Goal: Information Seeking & Learning: Find specific fact

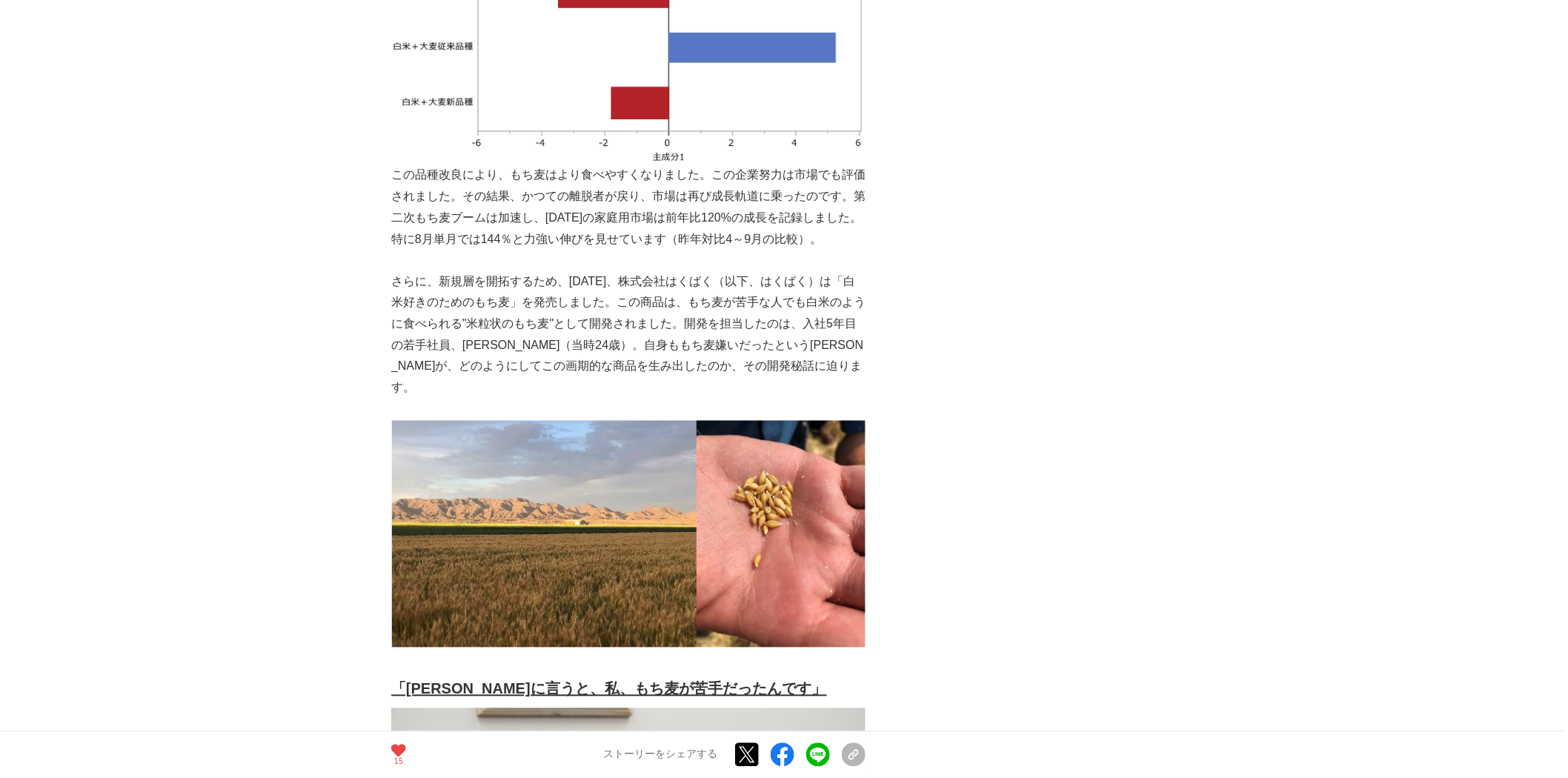
scroll to position [876, 0]
click at [403, 302] on p "さらに、新規層を開拓するため、[DATE]、株式会社はくばく（以下、はくばく）は「白米好きのためのもち麦」を発売しました。この商品は、もち麦が苦手な人でも白米…" at bounding box center [629, 335] width 474 height 129
drag, startPoint x: 401, startPoint y: 302, endPoint x: 560, endPoint y: 304, distance: 159.0
click at [560, 304] on p "さらに、新規層を開拓するため、[DATE]、株式会社はくばく（以下、はくばく）は「白米好きのためのもち麦」を発売しました。この商品は、もち麦が苦手な人でも白米…" at bounding box center [629, 335] width 474 height 129
click at [404, 306] on p "さらに、新規層を開拓するため、[DATE]、株式会社はくばく（以下、はくばく）は「白米好きのためのもち麦」を発売しました。この商品は、もち麦が苦手な人でも白米…" at bounding box center [629, 335] width 474 height 129
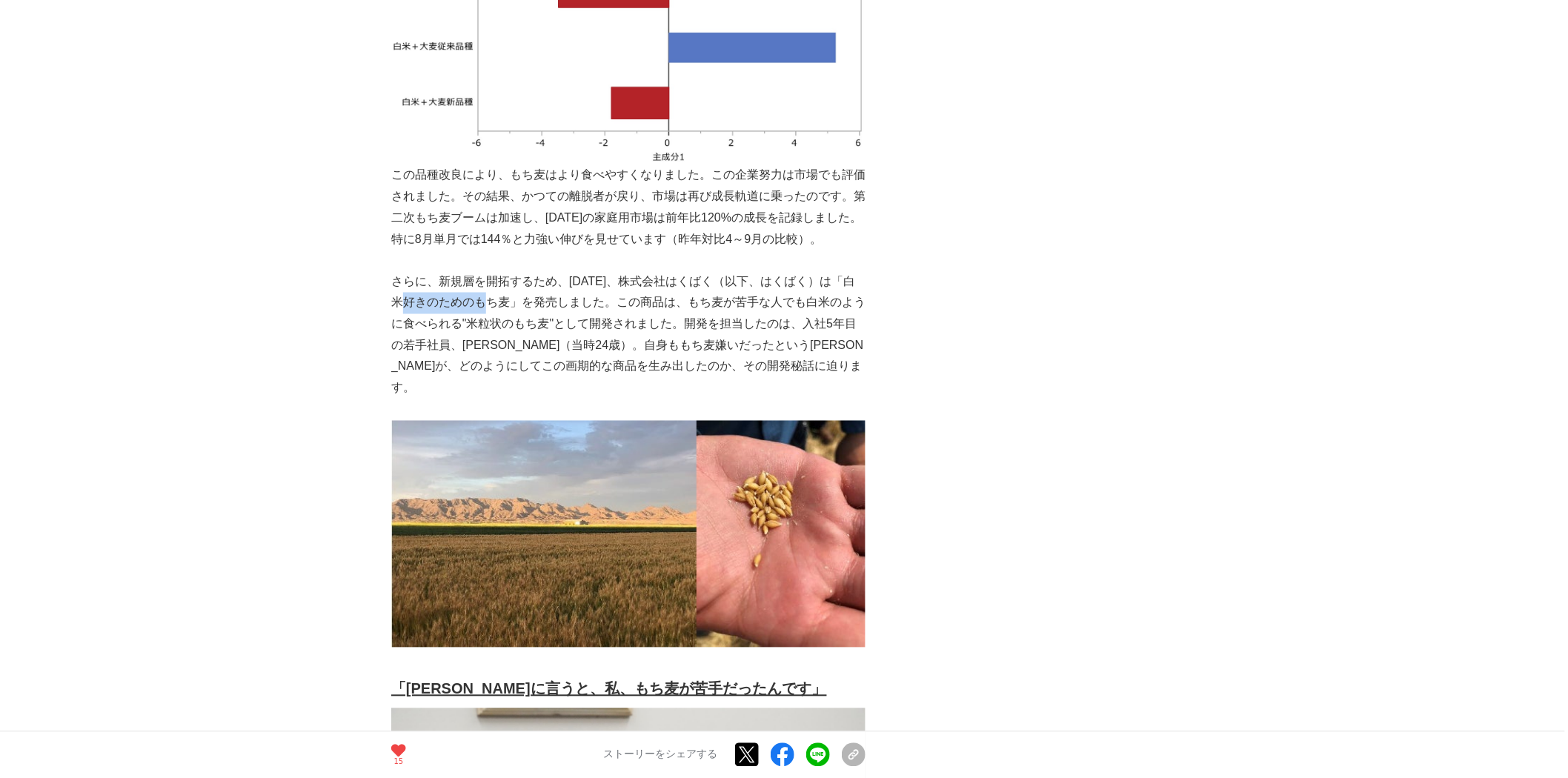
drag, startPoint x: 404, startPoint y: 306, endPoint x: 491, endPoint y: 304, distance: 87.0
click at [491, 304] on p "さらに、新規層を開拓するため、[DATE]、株式会社はくばく（以下、はくばく）は「白米好きのためのもち麦」を発売しました。この商品は、もち麦が苦手な人でも白米…" at bounding box center [629, 335] width 474 height 129
drag, startPoint x: 507, startPoint y: 302, endPoint x: 515, endPoint y: 302, distance: 8.0
click at [515, 302] on p "さらに、新規層を開拓するため、[DATE]、株式会社はくばく（以下、はくばく）は「白米好きのためのもち麦」を発売しました。この商品は、もち麦が苦手な人でも白米…" at bounding box center [629, 335] width 474 height 129
drag, startPoint x: 404, startPoint y: 304, endPoint x: 542, endPoint y: 298, distance: 138.1
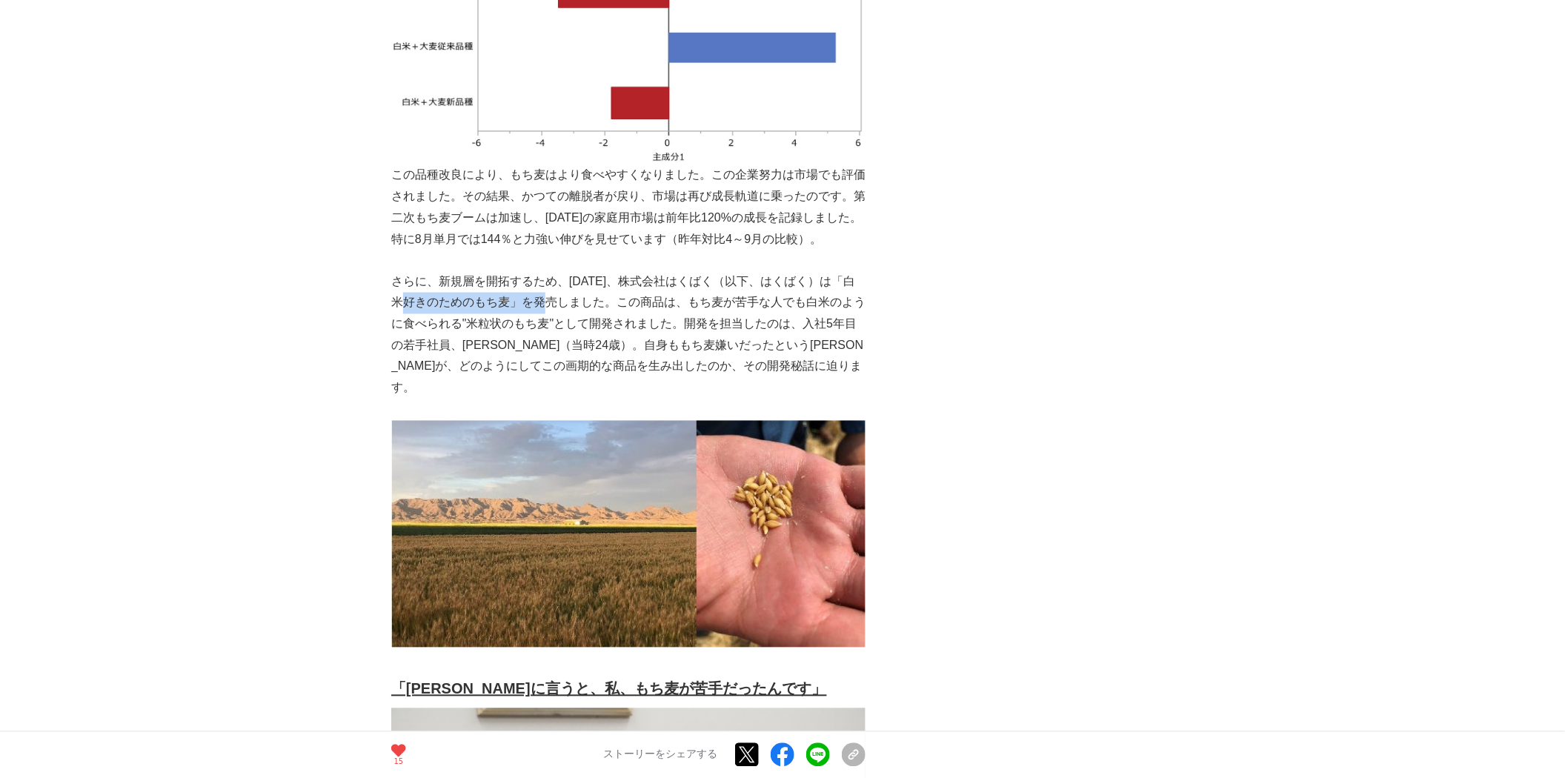
click at [542, 298] on p "さらに、新規層を開拓するため、[DATE]、株式会社はくばく（以下、はくばく）は「白米好きのためのもち麦」を発売しました。この商品は、もち麦が苦手な人でも白米…" at bounding box center [629, 335] width 474 height 129
copy p "「白米好きのためのもち麦"
